Goal: Task Accomplishment & Management: Use online tool/utility

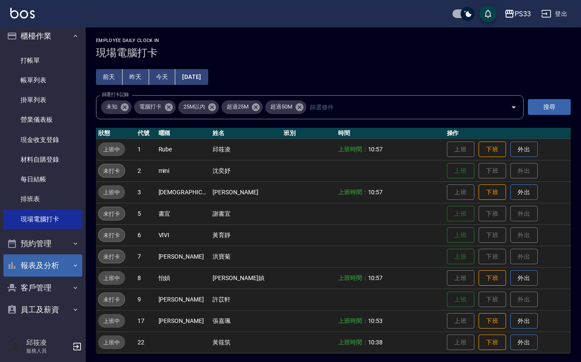
scroll to position [2, 0]
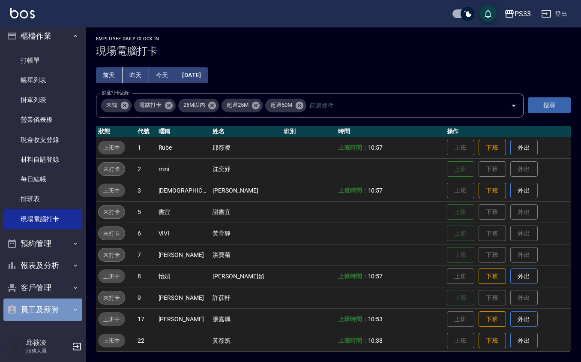
click at [50, 307] on button "員工及薪資" at bounding box center [42, 309] width 79 height 22
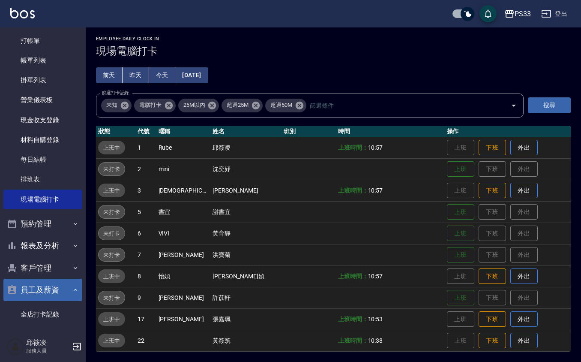
scroll to position [33, 0]
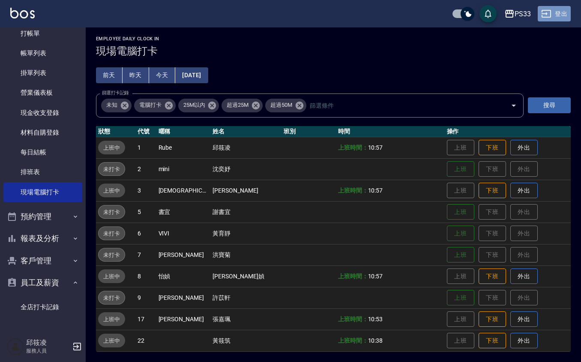
click at [555, 18] on button "登出" at bounding box center [554, 14] width 33 height 16
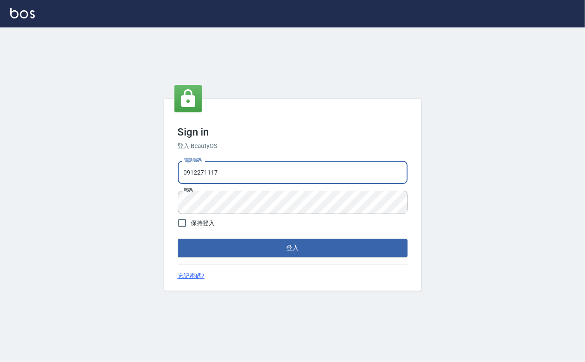
drag, startPoint x: 225, startPoint y: 172, endPoint x: 83, endPoint y: 175, distance: 142.3
click at [83, 175] on div "Sign in 登入 BeautyOS 電話號碼 [PHONE_NUMBER] 電話號碼 密碼 密碼 保持登入 登入 忘記密碼?" at bounding box center [292, 194] width 585 height 334
type input "0989724214"
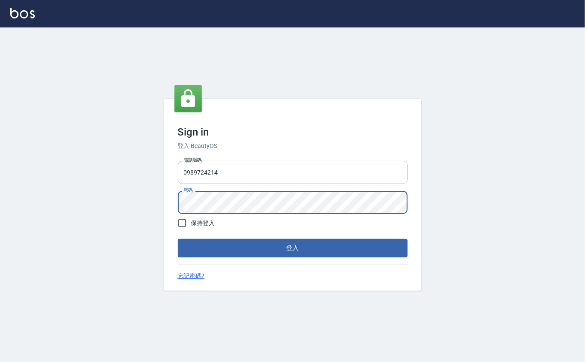
click at [161, 213] on div "Sign in 登入 BeautyOS 電話號碼 [PHONE_NUMBER] 電話號碼 密碼 密碼 保持登入 登入 忘記密碼?" at bounding box center [292, 194] width 585 height 334
click at [178, 239] on button "登入" at bounding box center [293, 248] width 230 height 18
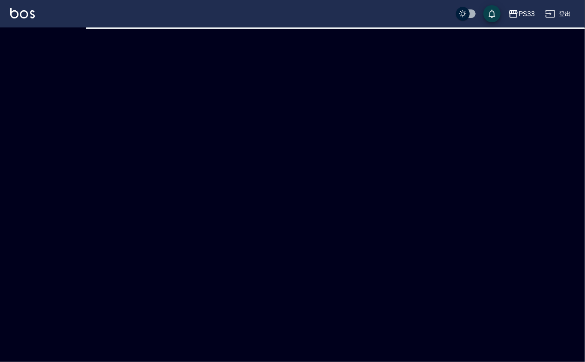
checkbox input "true"
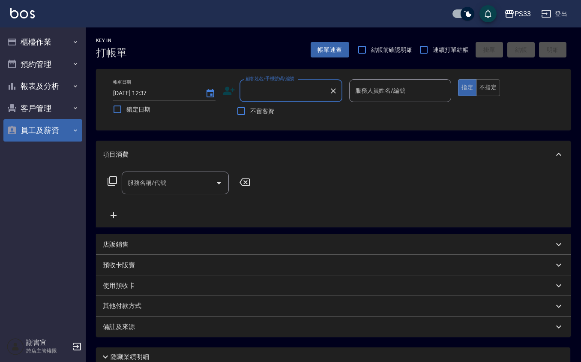
click at [47, 126] on button "員工及薪資" at bounding box center [42, 130] width 79 height 22
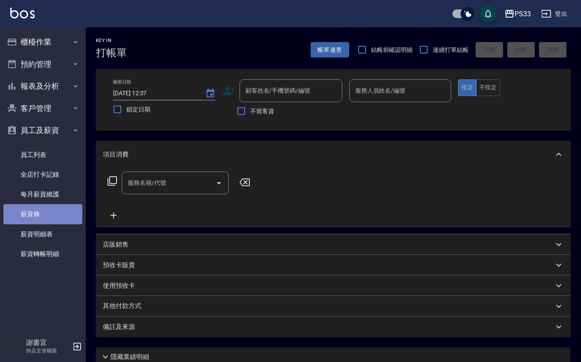
click at [35, 209] on link "薪資條" at bounding box center [42, 214] width 79 height 20
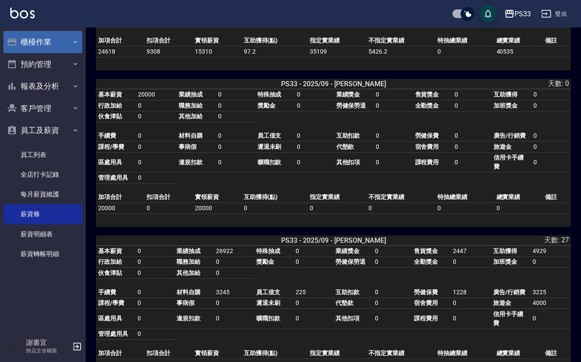
scroll to position [171, 0]
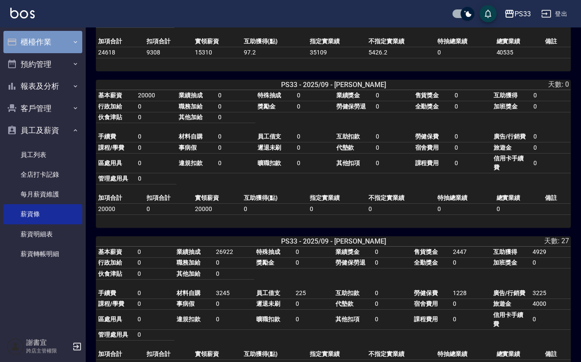
click at [25, 51] on button "櫃檯作業" at bounding box center [42, 42] width 79 height 22
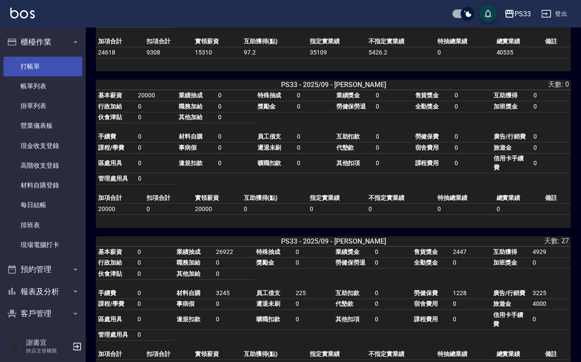
click at [38, 71] on link "打帳單" at bounding box center [42, 67] width 79 height 20
